Goal: Information Seeking & Learning: Check status

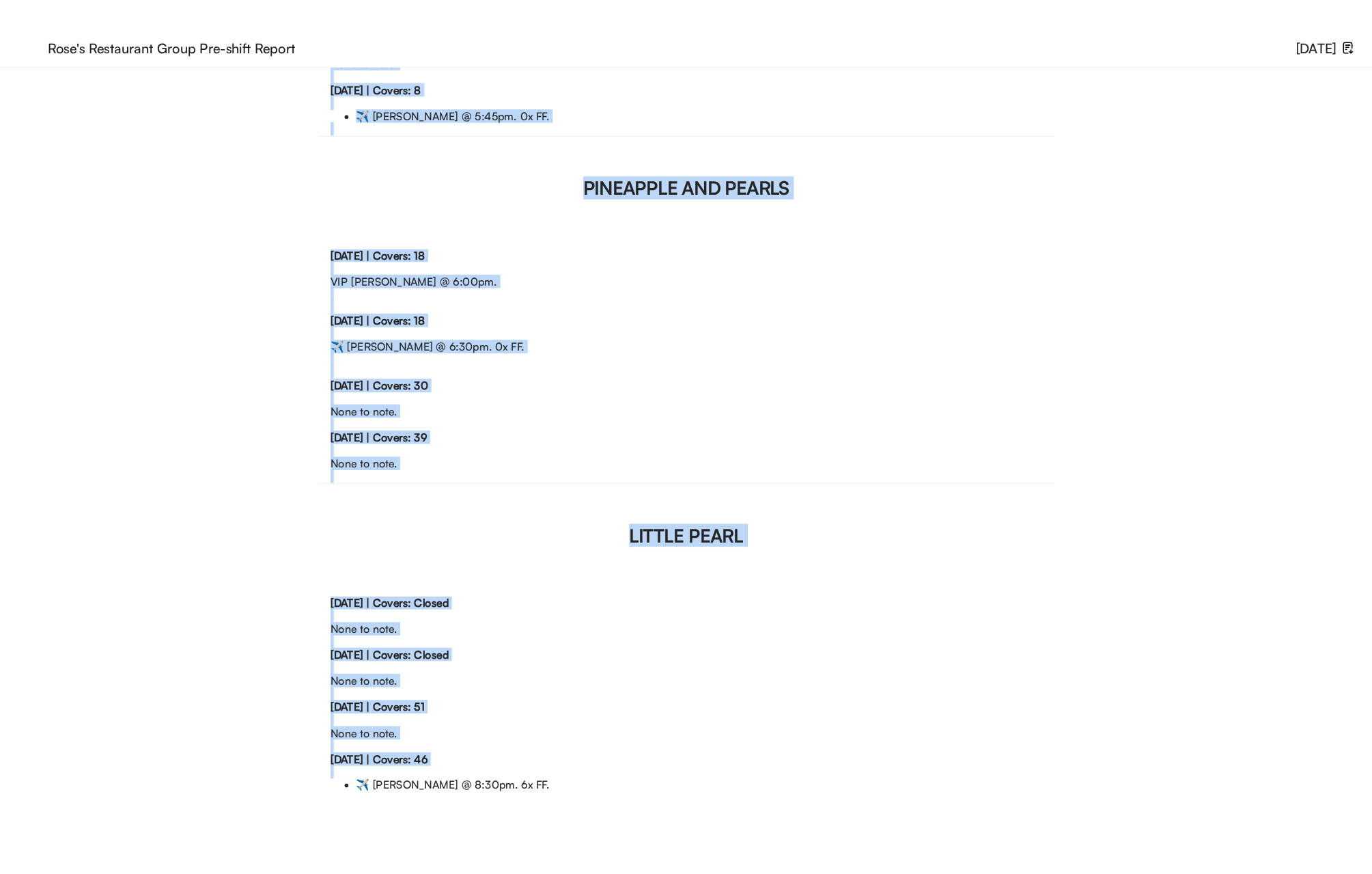
scroll to position [1339, 0]
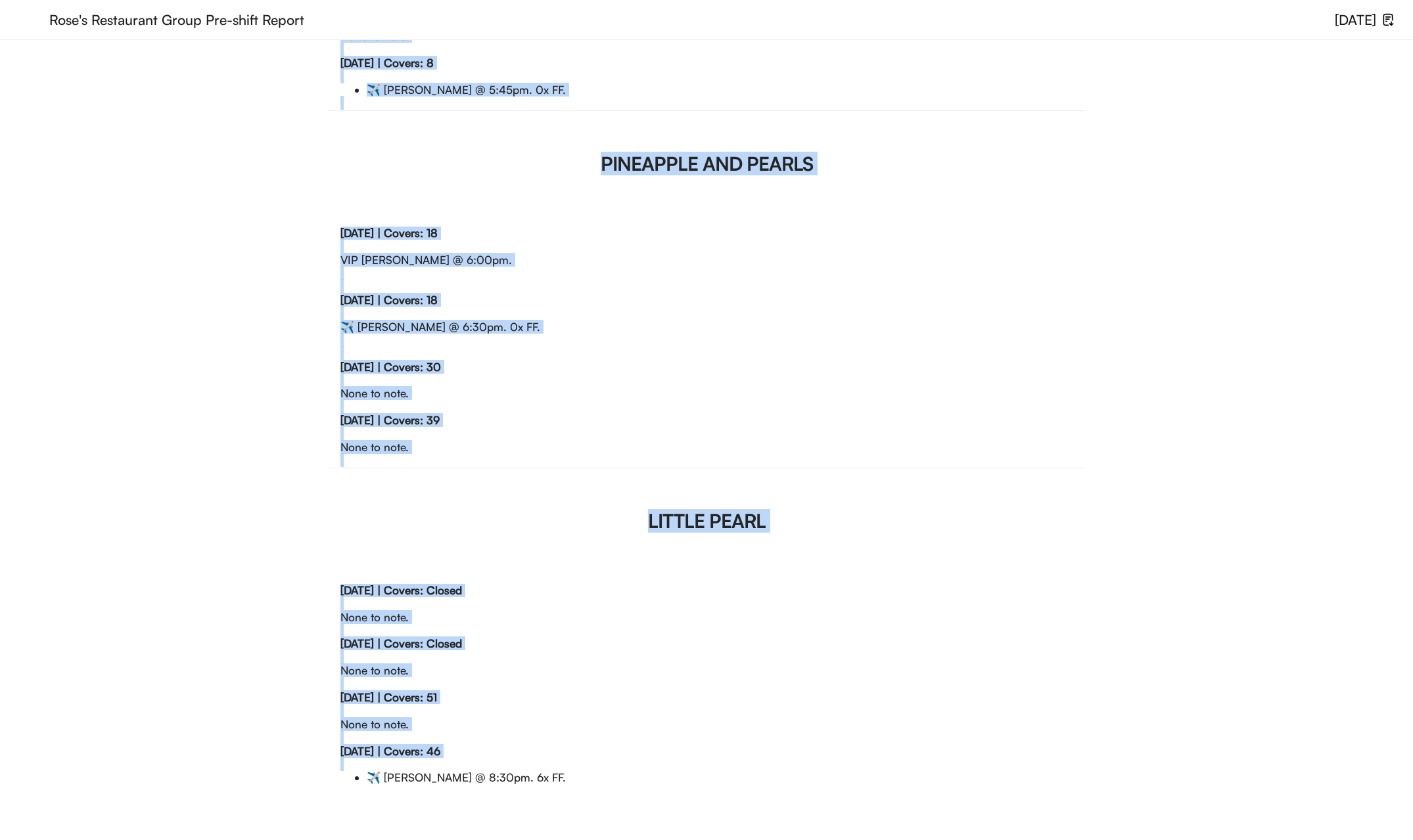
drag, startPoint x: 639, startPoint y: 216, endPoint x: 612, endPoint y: 848, distance: 632.6
copy div "LORE'I DOLORS Ametco, 1/96 | Adipis: Elitse Doei te inci. Utlabor, 9/15 | Etdol…"
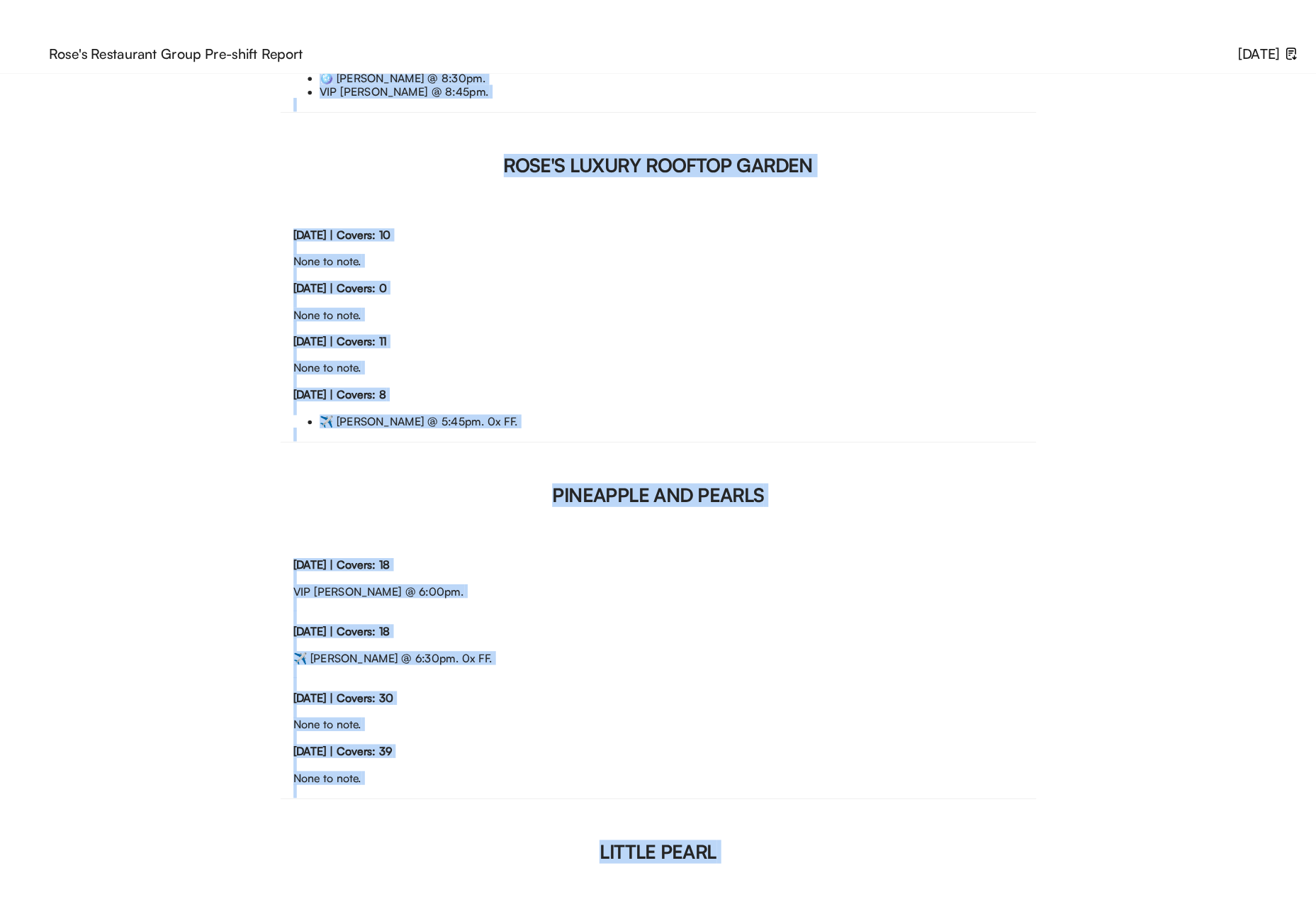
scroll to position [499, 0]
